Goal: Check status: Check status

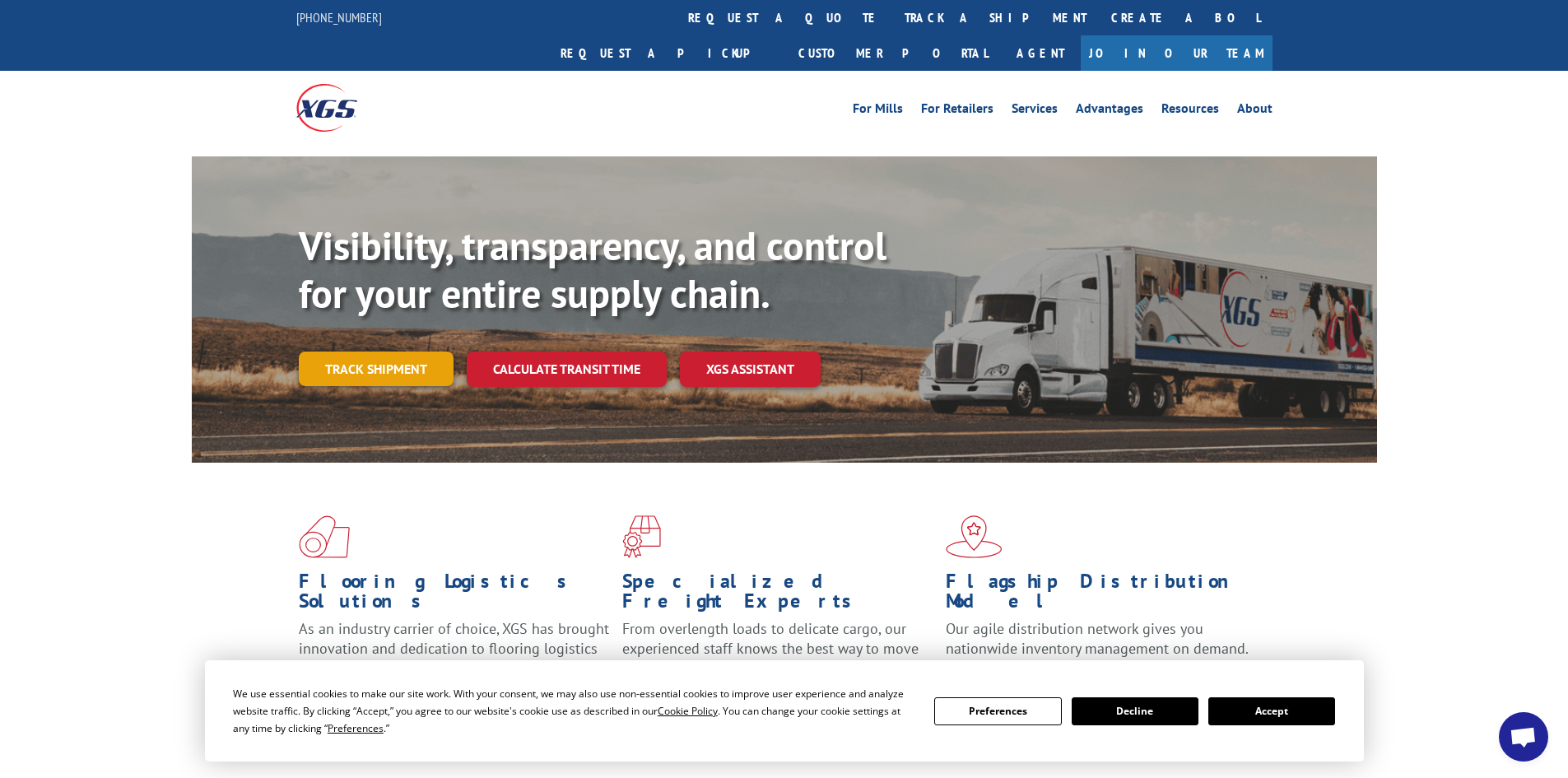
click at [354, 352] on link "Track shipment" at bounding box center [376, 369] width 155 height 34
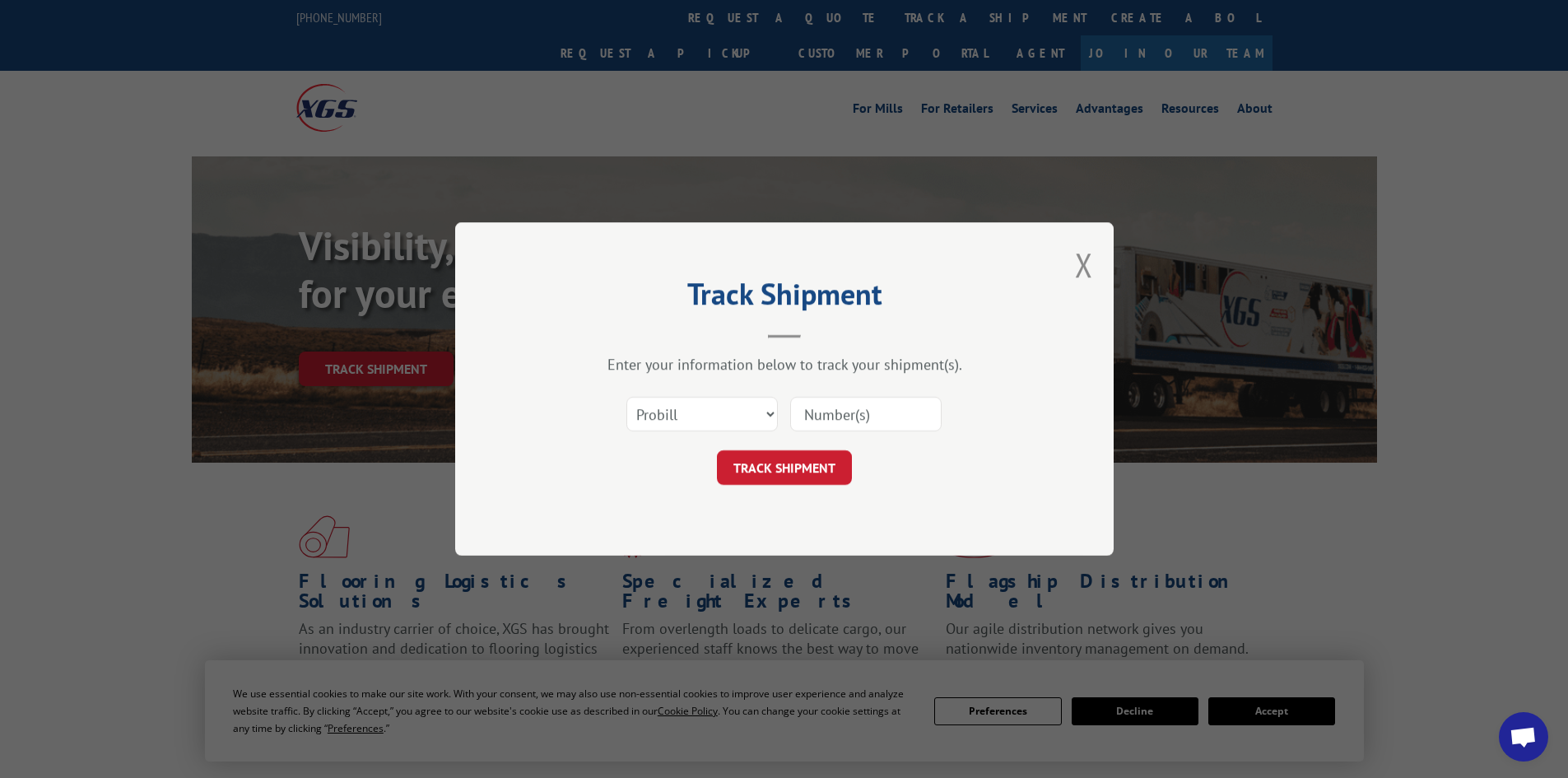
click at [813, 415] on input at bounding box center [866, 414] width 152 height 34
paste input "2878696"
type input "2878696"
click button "TRACK SHIPMENT" at bounding box center [785, 467] width 135 height 34
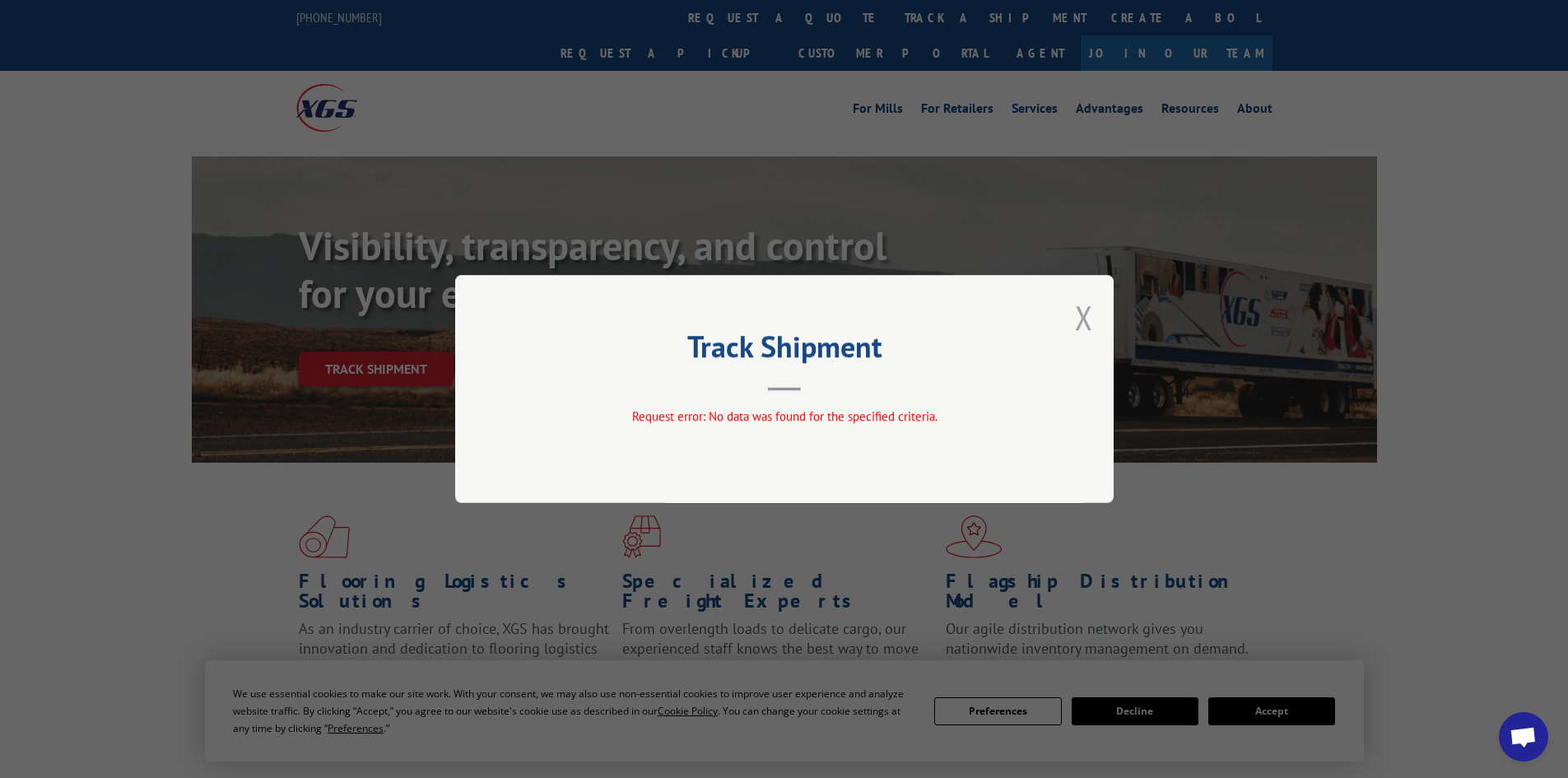
click at [1089, 317] on button "Close modal" at bounding box center [1083, 317] width 18 height 44
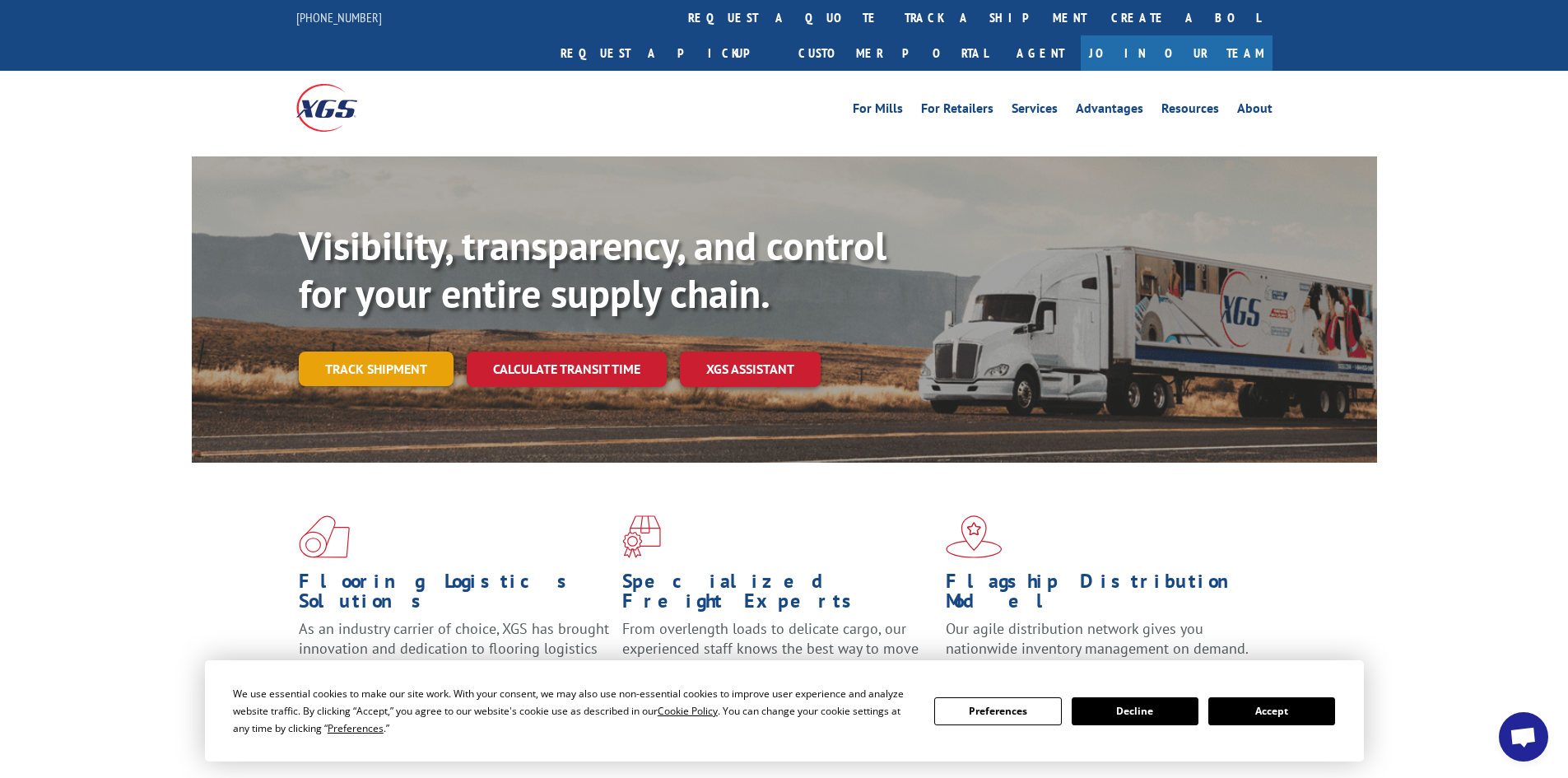
click at [365, 352] on link "Track shipment" at bounding box center [376, 369] width 155 height 34
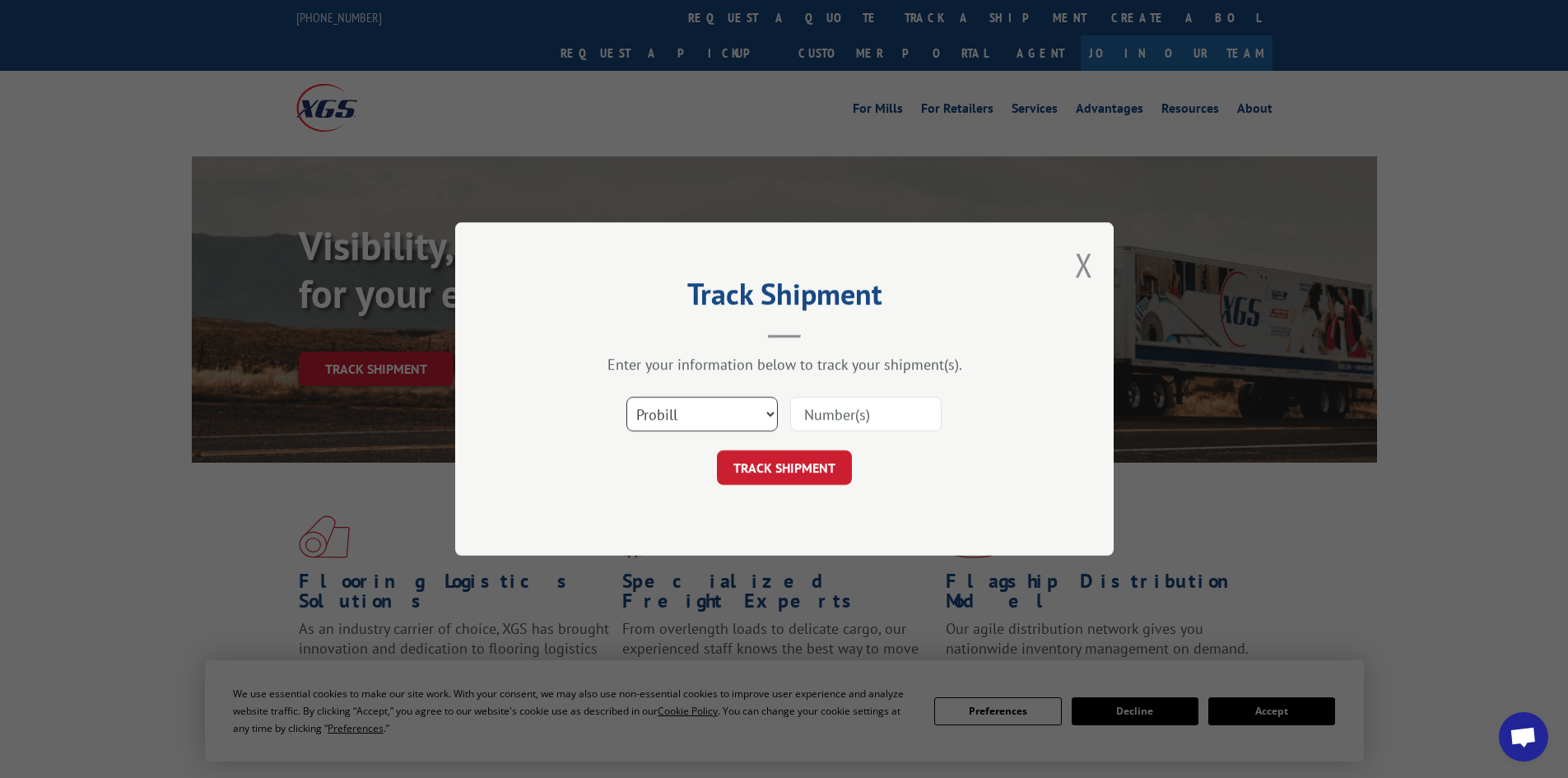
click at [731, 418] on select "Select category... Probill BOL PO" at bounding box center [702, 414] width 152 height 34
select select "bol"
click at [627, 397] on select "Select category... Probill BOL PO" at bounding box center [702, 414] width 152 height 34
drag, startPoint x: 885, startPoint y: 432, endPoint x: 887, endPoint y: 424, distance: 8.2
click at [885, 430] on div at bounding box center [866, 414] width 152 height 38
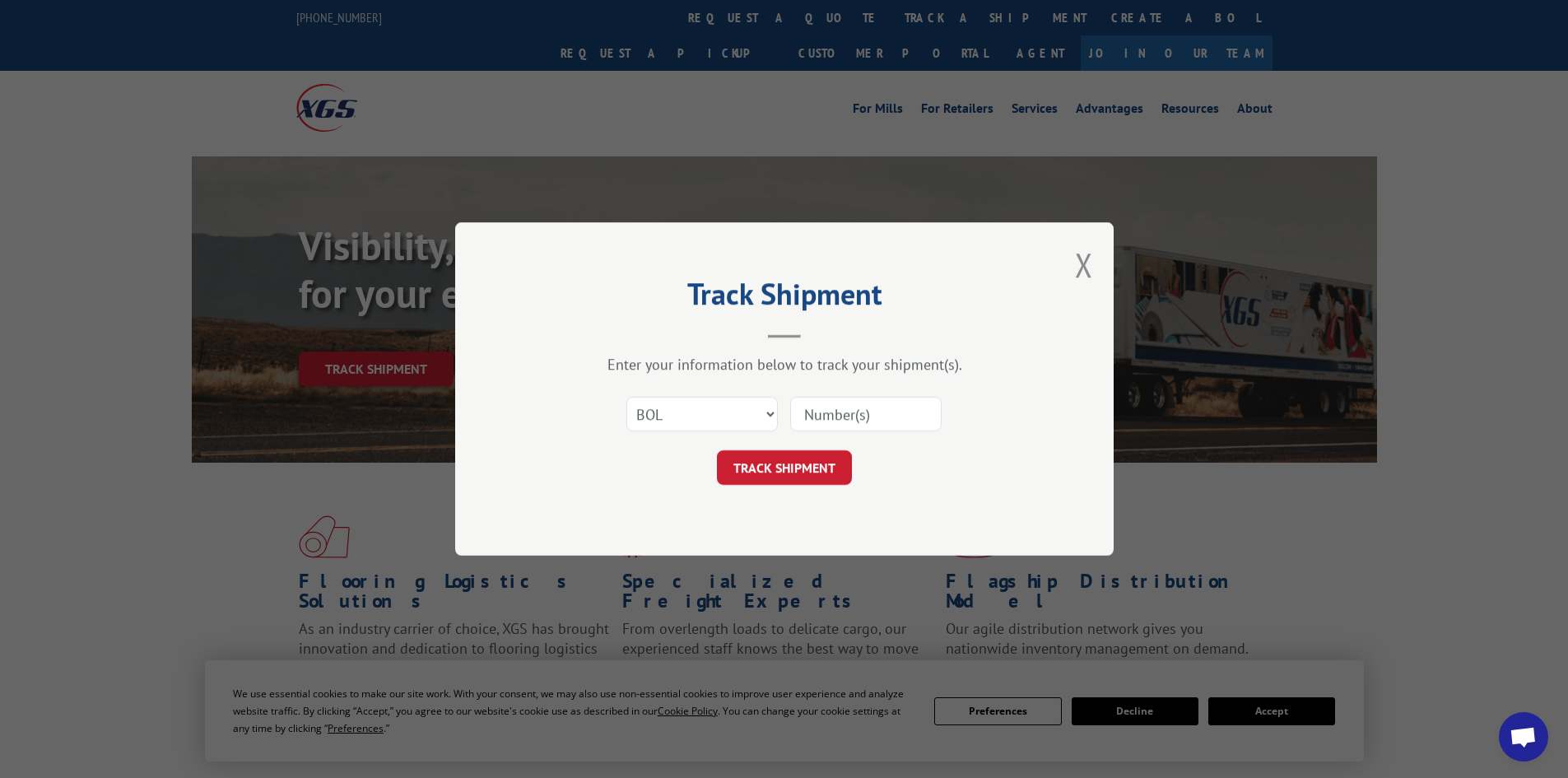
click at [887, 423] on input at bounding box center [866, 414] width 152 height 34
paste input "2878696"
type input "2878696"
click at [812, 460] on button "TRACK SHIPMENT" at bounding box center [785, 467] width 135 height 34
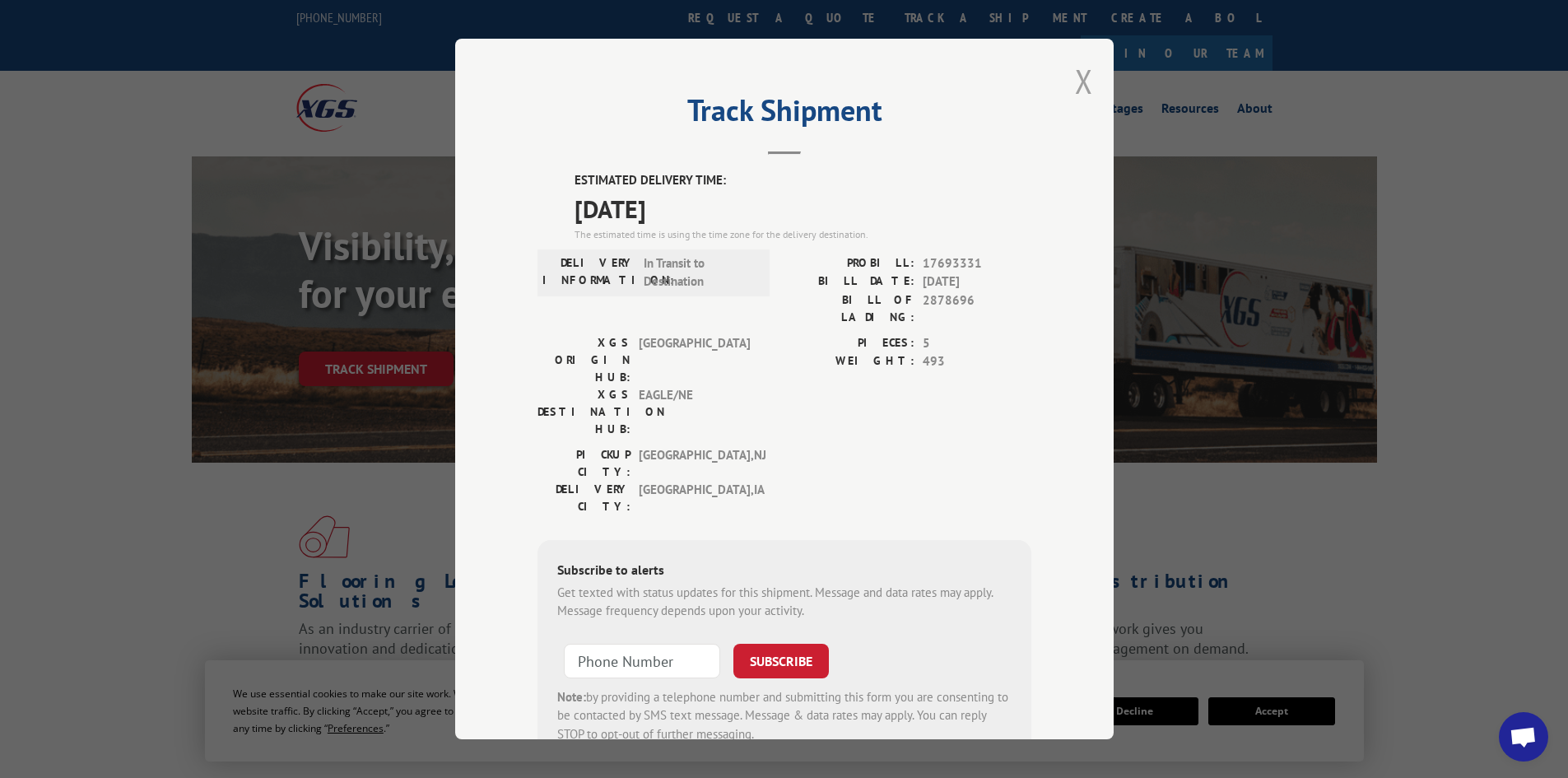
click at [1081, 90] on button "Close modal" at bounding box center [1083, 81] width 18 height 44
